Goal: Communication & Community: Ask a question

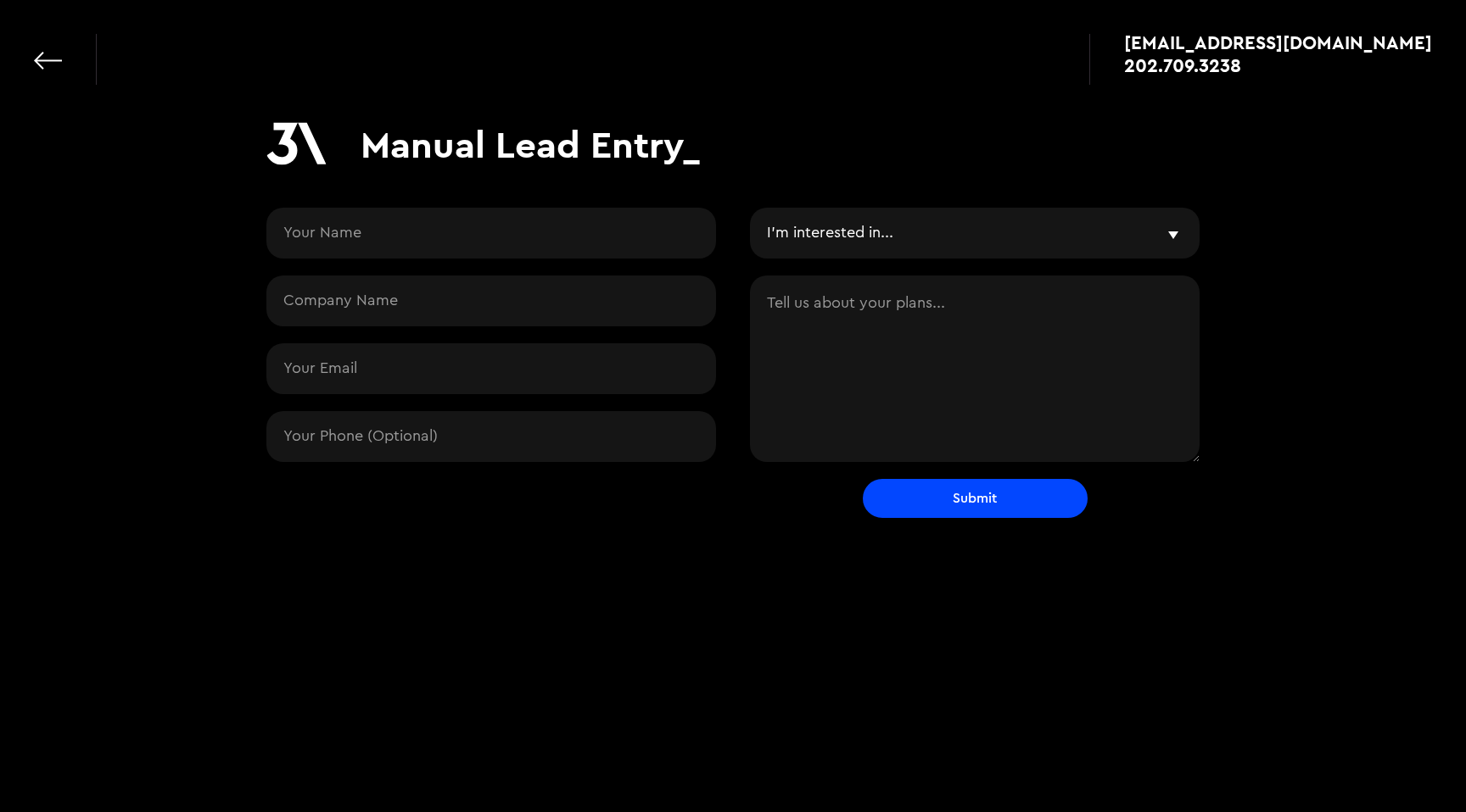
click at [832, 356] on textarea "Contact Request" at bounding box center [975, 369] width 450 height 187
paste textarea "[URL][DOMAIN_NAME]"
type textarea "[URL][DOMAIN_NAME]"
click at [447, 239] on input "Contact Request" at bounding box center [491, 233] width 450 height 51
type input "[PERSON_NAME]"
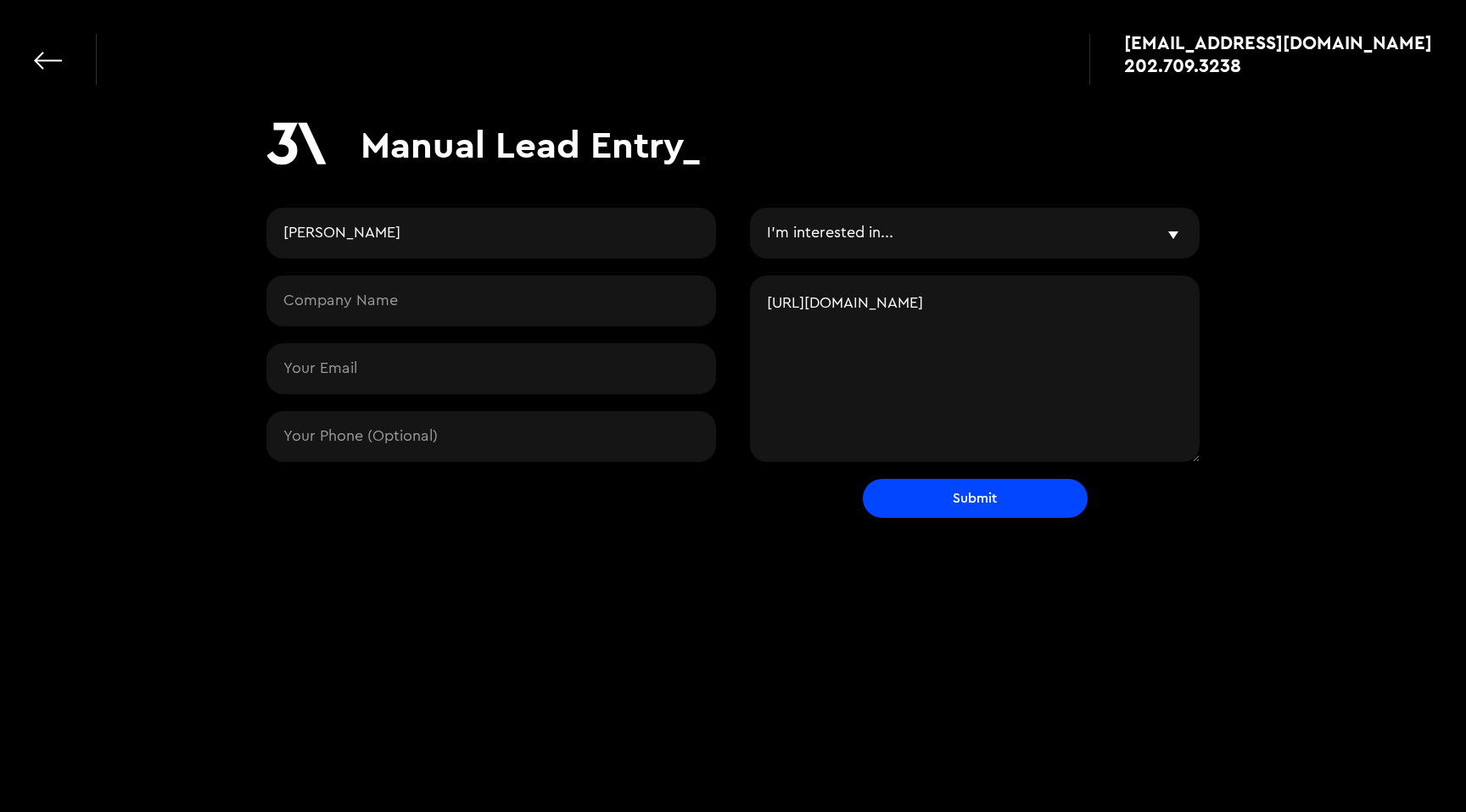
click at [529, 299] on input "Contact Request" at bounding box center [491, 301] width 450 height 51
paste input "strengthcoachnetwork"
click at [391, 302] on input "strengthcoachnetwork" at bounding box center [491, 301] width 450 height 51
type input "Strength Coach Network"
click at [471, 374] on input "Contact Request" at bounding box center [491, 369] width 450 height 51
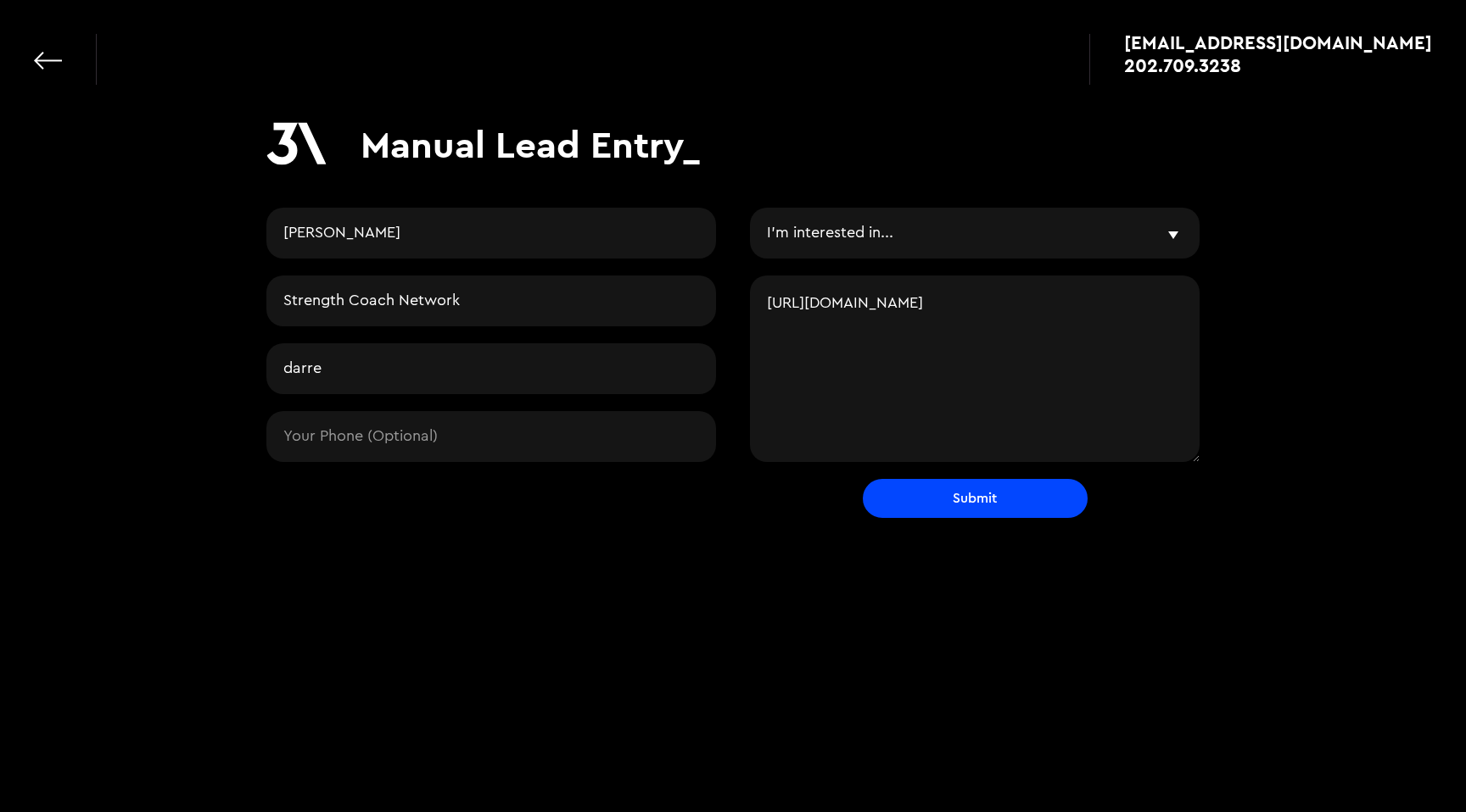
type input "[PERSON_NAME][EMAIL_ADDRESS][DOMAIN_NAME]"
